Goal: Complete application form

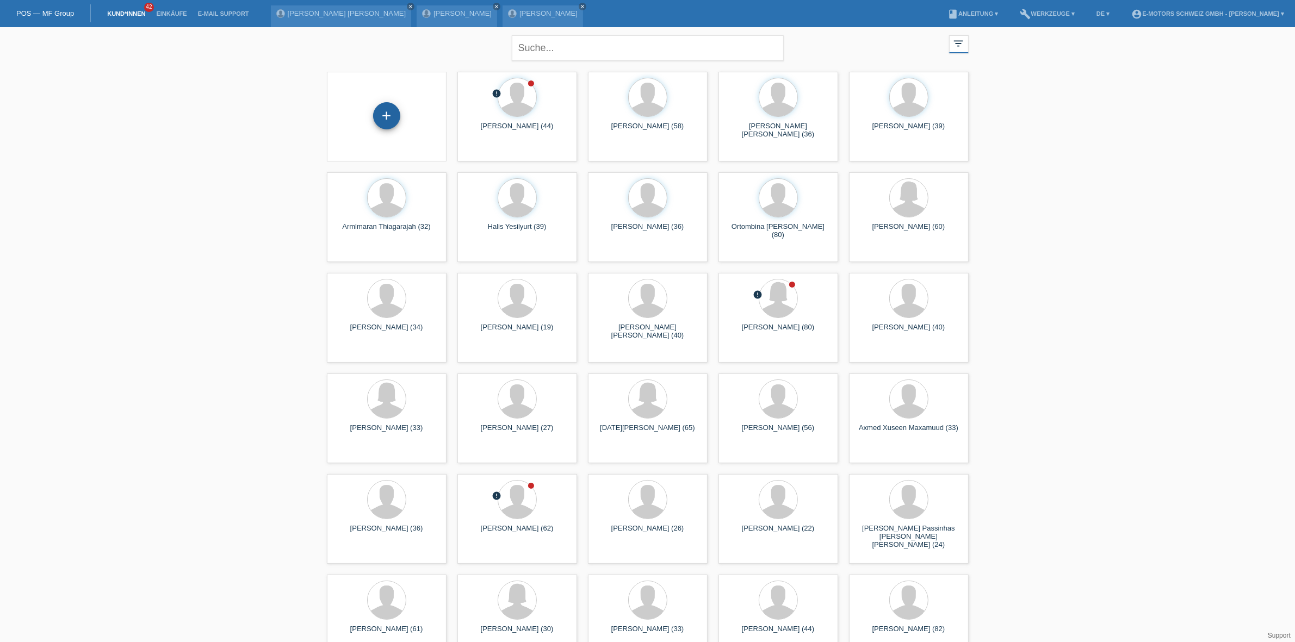
click at [380, 115] on div "+" at bounding box center [386, 115] width 27 height 27
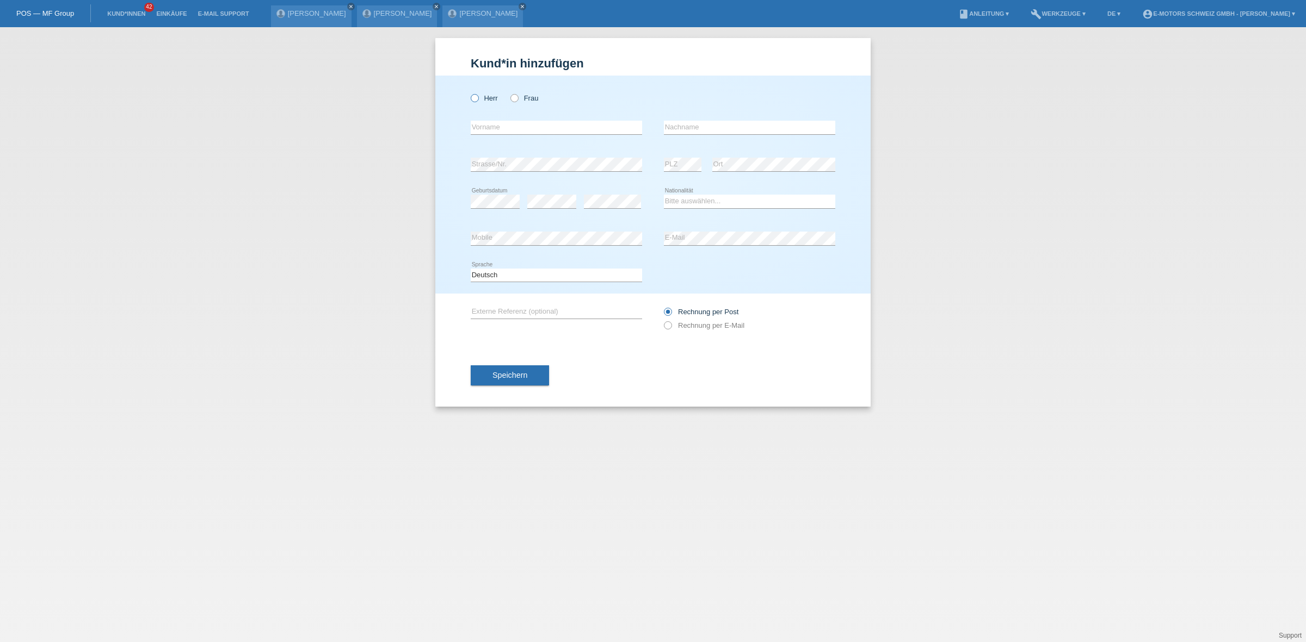
click at [469, 92] on icon at bounding box center [469, 92] width 0 height 0
click at [472, 101] on input "Herr" at bounding box center [474, 97] width 7 height 7
radio input "true"
click at [522, 94] on label "Frau" at bounding box center [524, 98] width 28 height 8
click at [517, 94] on input "Frau" at bounding box center [513, 97] width 7 height 7
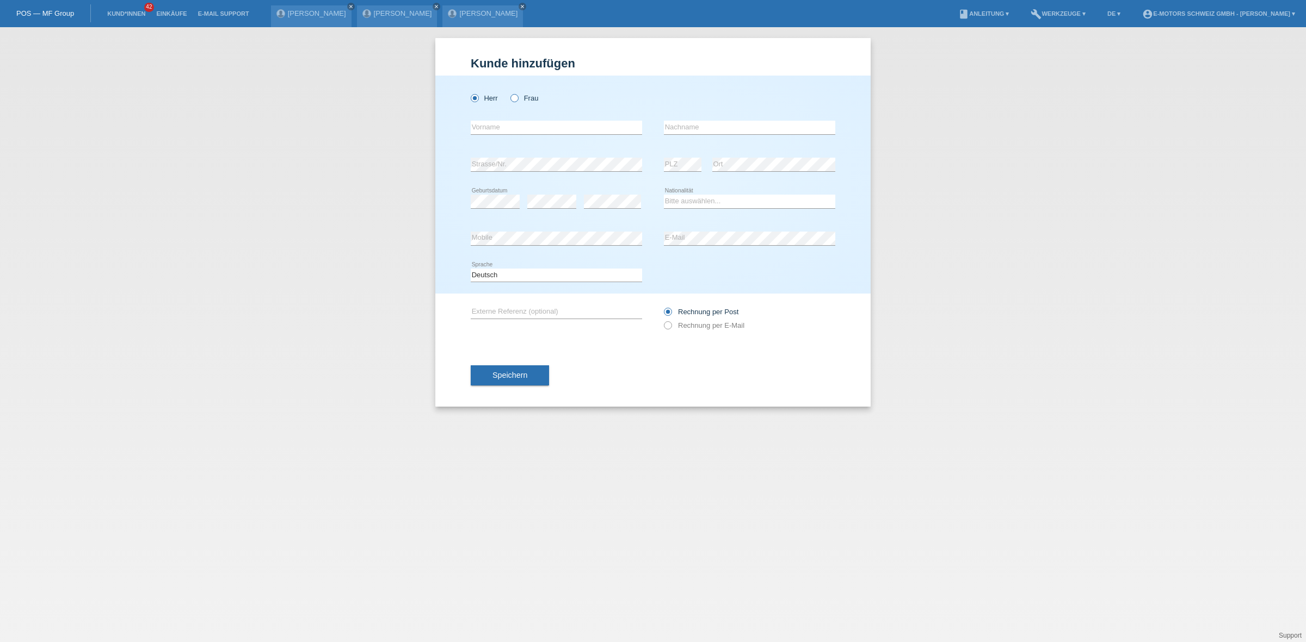
radio input "true"
click at [504, 126] on input "text" at bounding box center [556, 128] width 171 height 14
type input "[PERSON_NAME]"
type input "Buzhala"
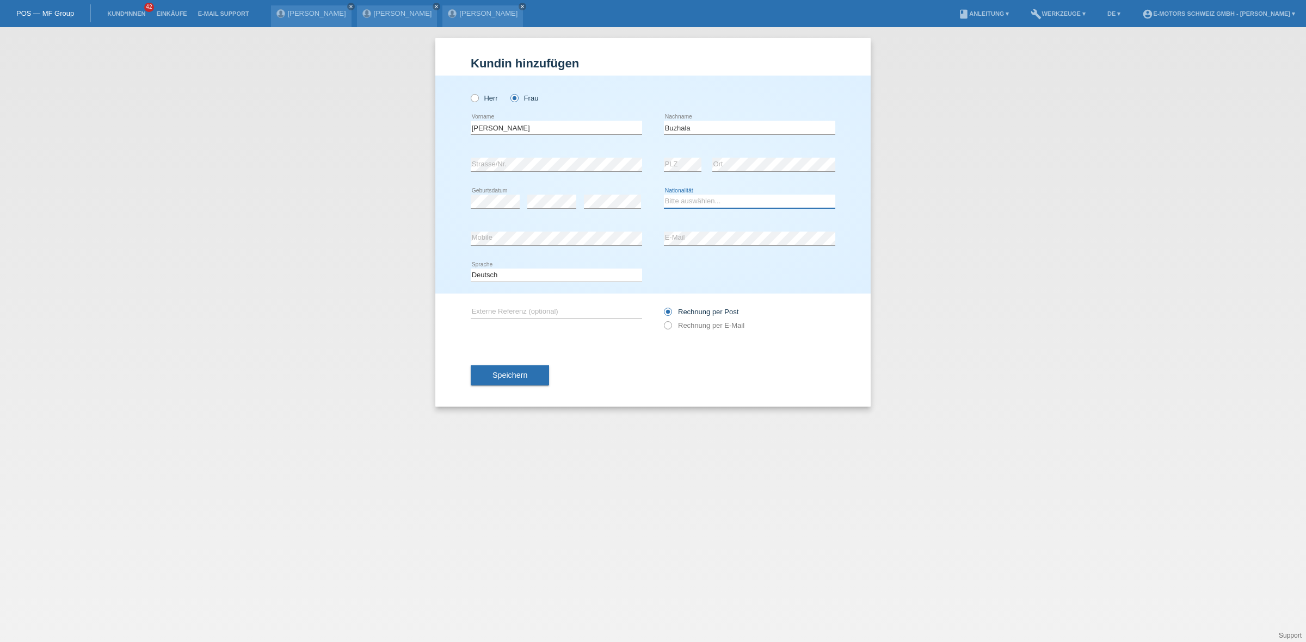
click at [729, 202] on select "Bitte auswählen... Schweiz Deutschland Liechtenstein Österreich ------------ Af…" at bounding box center [749, 201] width 171 height 13
select select "CH"
click at [664, 195] on select "Bitte auswählen... Schweiz Deutschland Liechtenstein Österreich ------------ Af…" at bounding box center [749, 201] width 171 height 13
click at [658, 165] on div "error Strasse/Nr. error PLZ error Ort" at bounding box center [653, 164] width 364 height 37
click at [490, 373] on button "Speichern" at bounding box center [510, 376] width 78 height 21
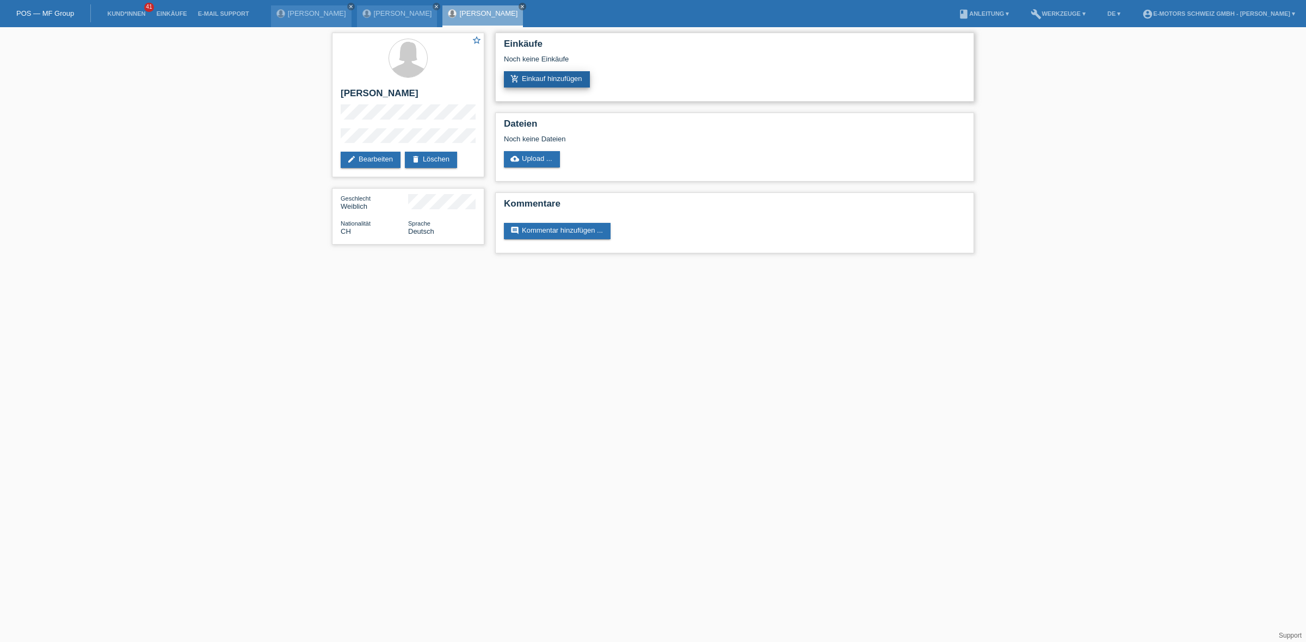
click at [547, 79] on link "add_shopping_cart Einkauf hinzufügen" at bounding box center [547, 79] width 86 height 16
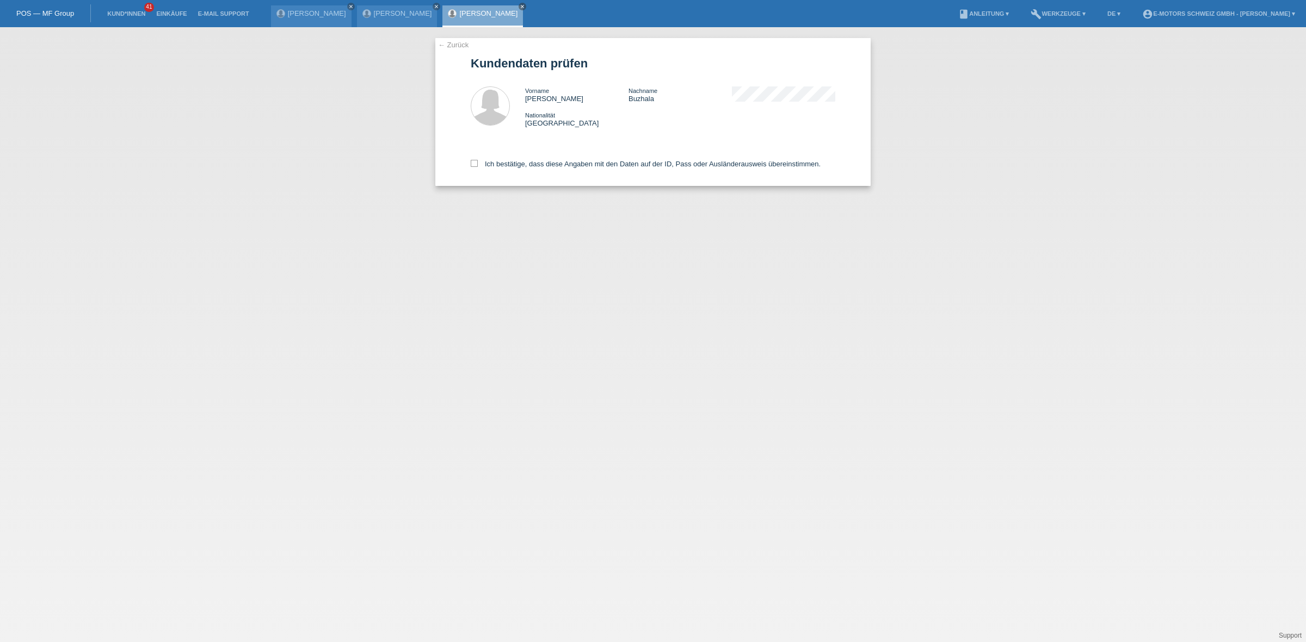
click at [508, 169] on div "Ich bestätige, dass diese Angaben mit den Daten auf der ID, Pass oder Ausländer…" at bounding box center [653, 162] width 364 height 48
click at [509, 162] on label "Ich bestätige, dass diese Angaben mit den Daten auf der ID, Pass oder Ausländer…" at bounding box center [646, 164] width 350 height 8
click at [478, 162] on input "Ich bestätige, dass diese Angaben mit den Daten auf der ID, Pass oder Ausländer…" at bounding box center [474, 163] width 7 height 7
checkbox input "true"
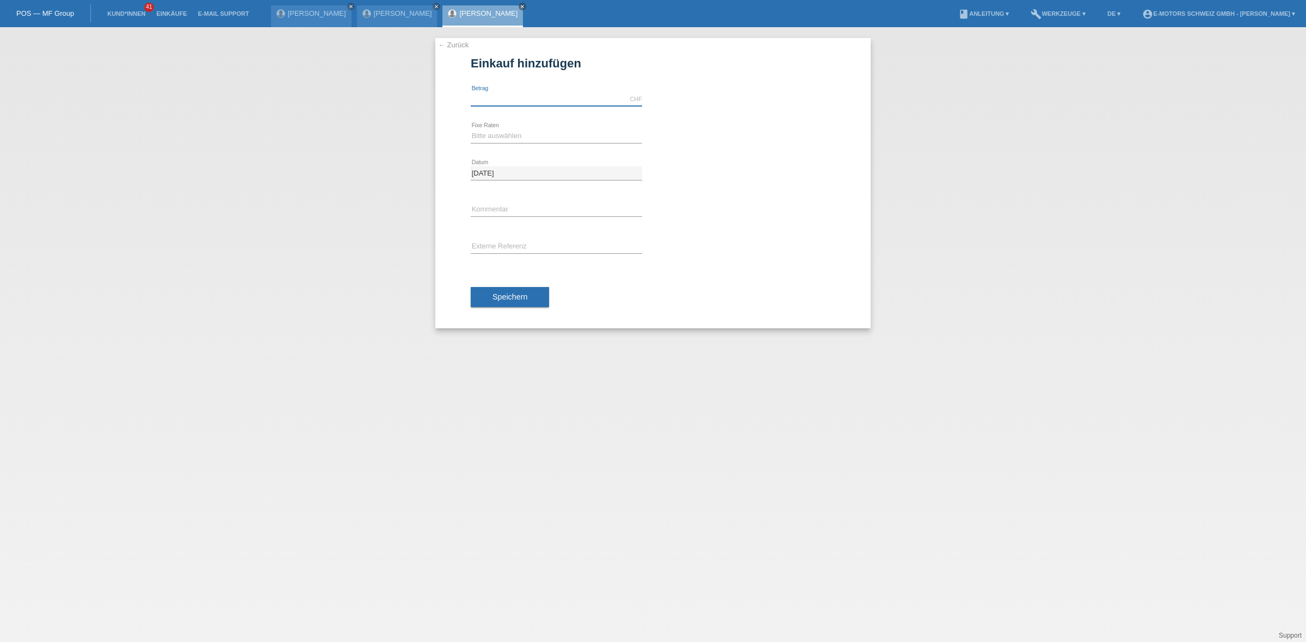
drag, startPoint x: 0, startPoint y: 0, endPoint x: 540, endPoint y: 99, distance: 549.2
click at [541, 95] on input "text" at bounding box center [556, 99] width 171 height 14
type input "2890.00"
click at [528, 131] on select "Bitte auswählen 12 Raten 24 Raten 36 Raten 48 Raten" at bounding box center [556, 135] width 171 height 13
select select "213"
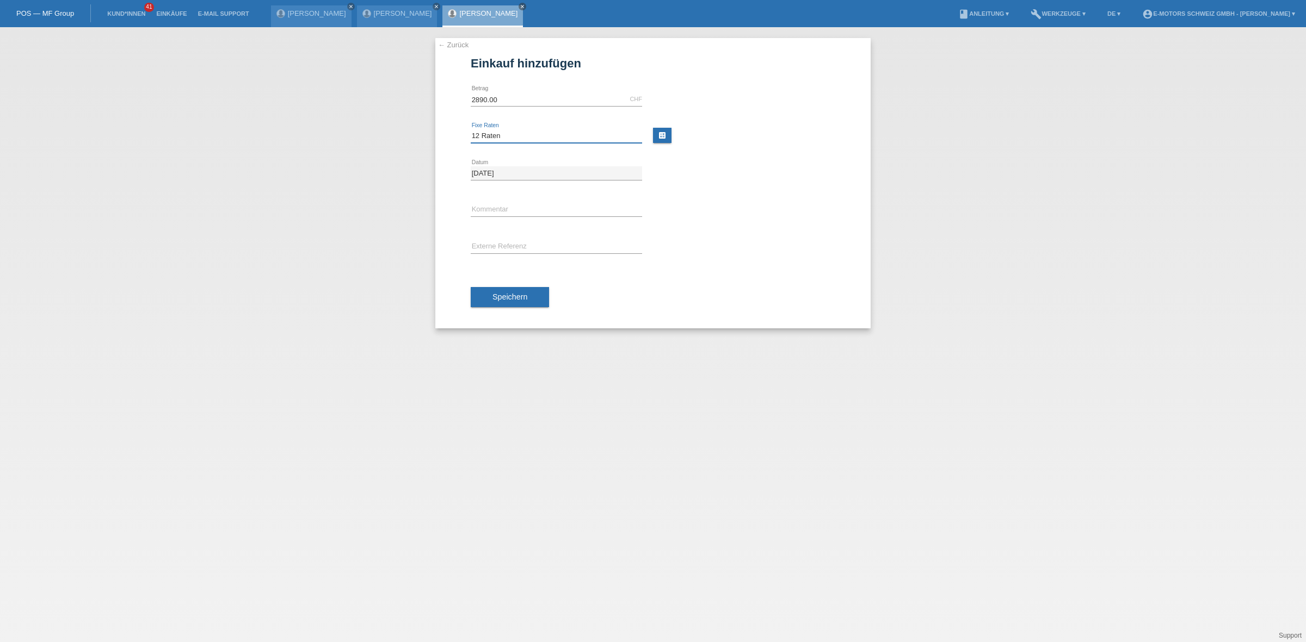
click at [471, 129] on select "Bitte auswählen 12 Raten 24 Raten 36 Raten 48 Raten" at bounding box center [556, 135] width 171 height 13
click at [522, 295] on span "Speichern" at bounding box center [509, 297] width 35 height 9
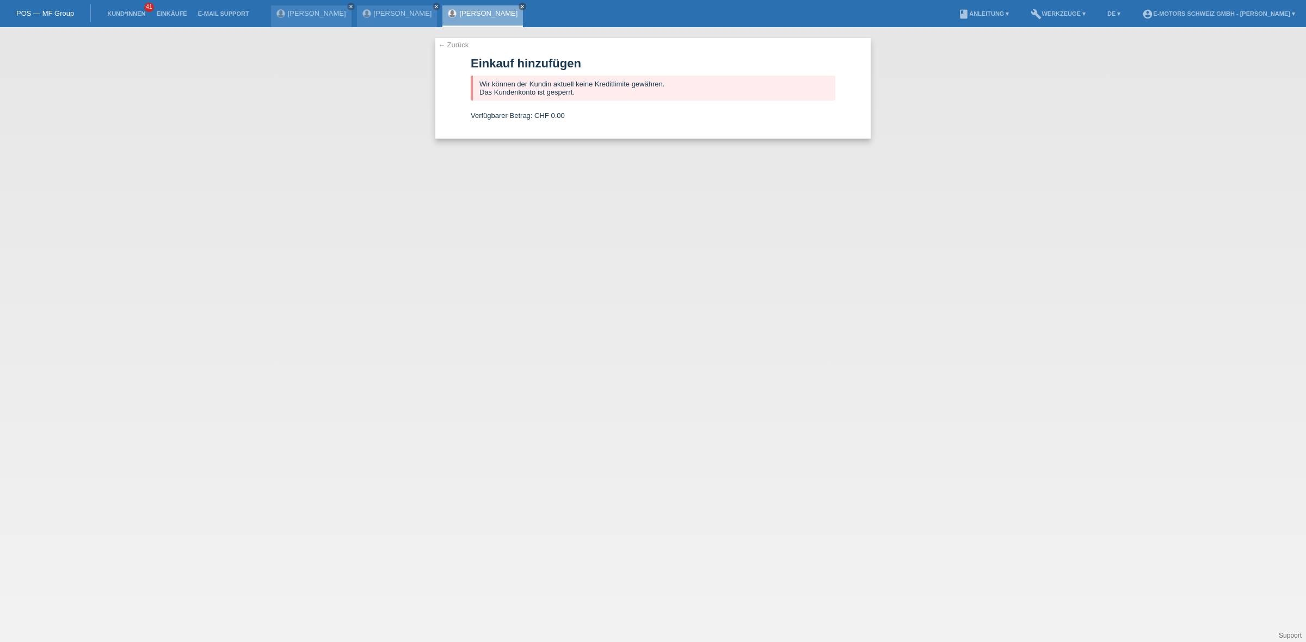
click at [476, 13] on link "[PERSON_NAME]" at bounding box center [488, 13] width 58 height 8
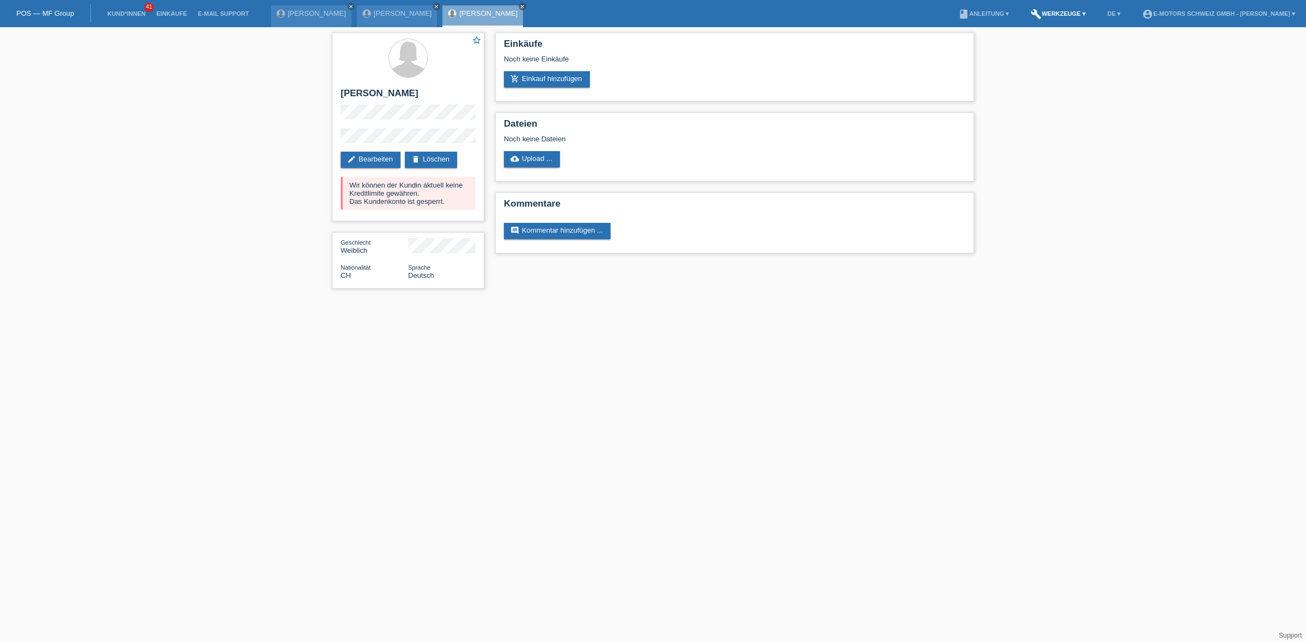
click at [1025, 14] on link "build Werkzeuge ▾" at bounding box center [1058, 13] width 66 height 7
click at [955, 15] on link "book Anleitung ▾" at bounding box center [983, 13] width 61 height 7
click at [956, 11] on link "book Anleitung ▾" at bounding box center [983, 13] width 61 height 7
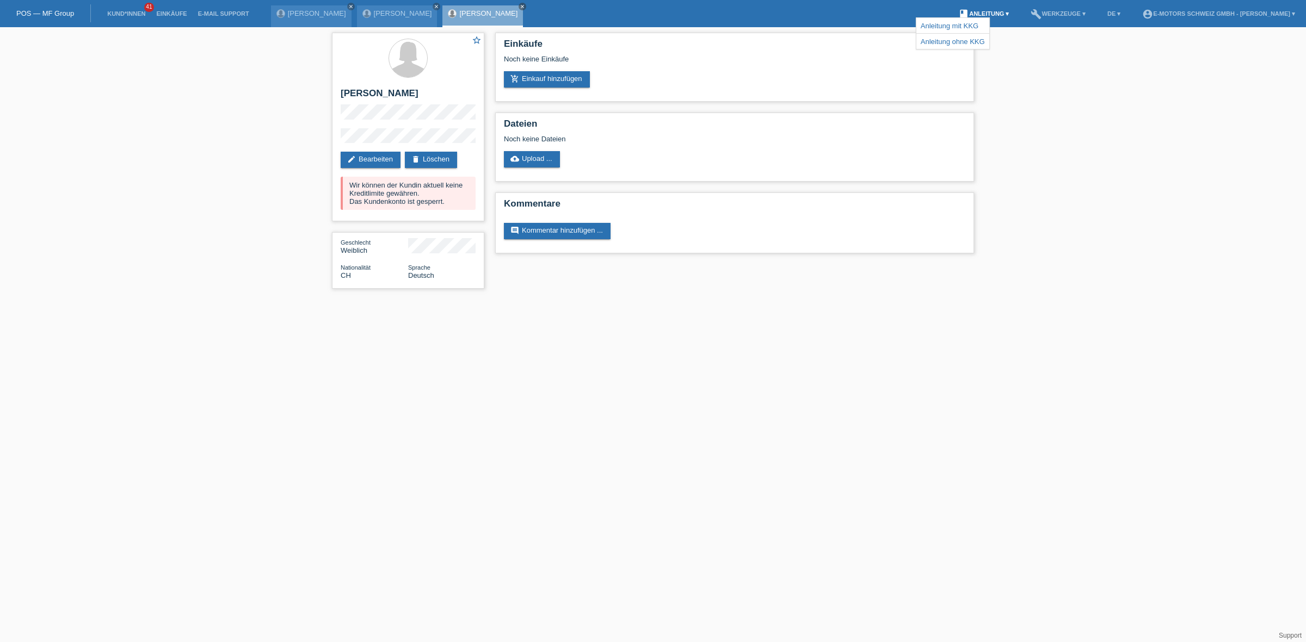
click at [956, 11] on link "book Anleitung ▾" at bounding box center [983, 13] width 61 height 7
click at [1055, 11] on link "build Werkzeuge ▾" at bounding box center [1058, 13] width 66 height 7
click at [964, 14] on link "book Anleitung ▾" at bounding box center [983, 13] width 61 height 7
click at [1043, 10] on link "build Werkzeuge ▾" at bounding box center [1058, 13] width 66 height 7
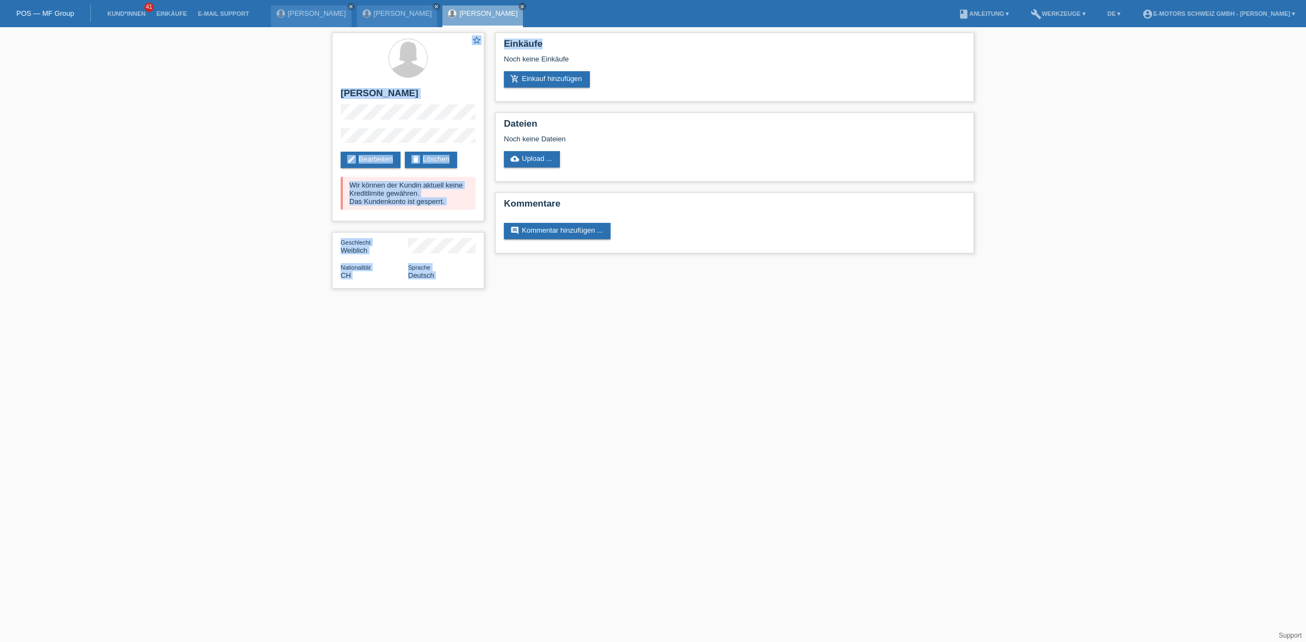
drag, startPoint x: 1024, startPoint y: 40, endPoint x: 1009, endPoint y: 49, distance: 17.4
click at [1009, 49] on body "POS — MF Group Kund*innen 41 Einkäufe E-Mail Support [PERSON_NAME] close close" at bounding box center [653, 163] width 1306 height 273
